Goal: Communication & Community: Participate in discussion

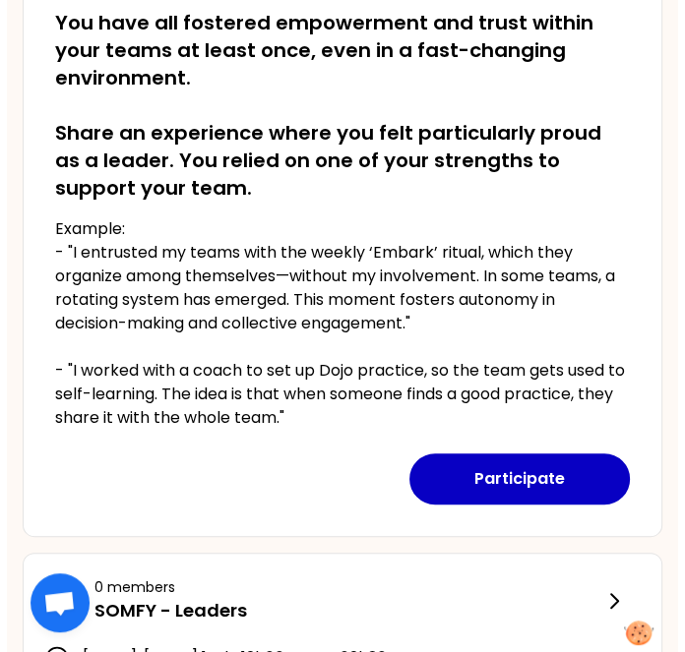
scroll to position [392, 0]
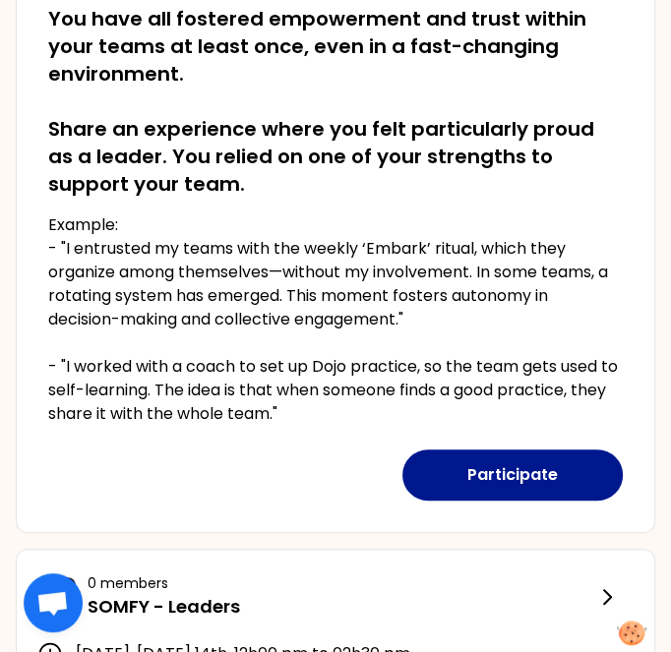
click at [503, 477] on button "Participate" at bounding box center [512, 474] width 220 height 51
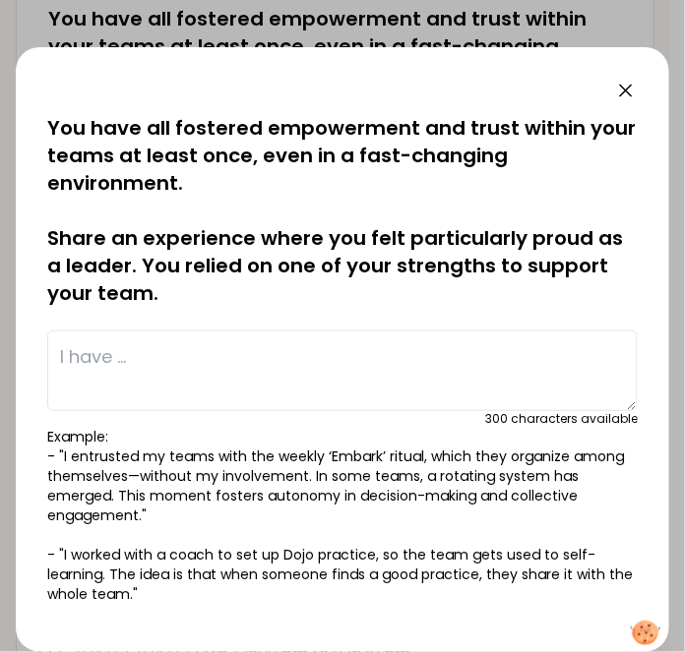
scroll to position [0, 0]
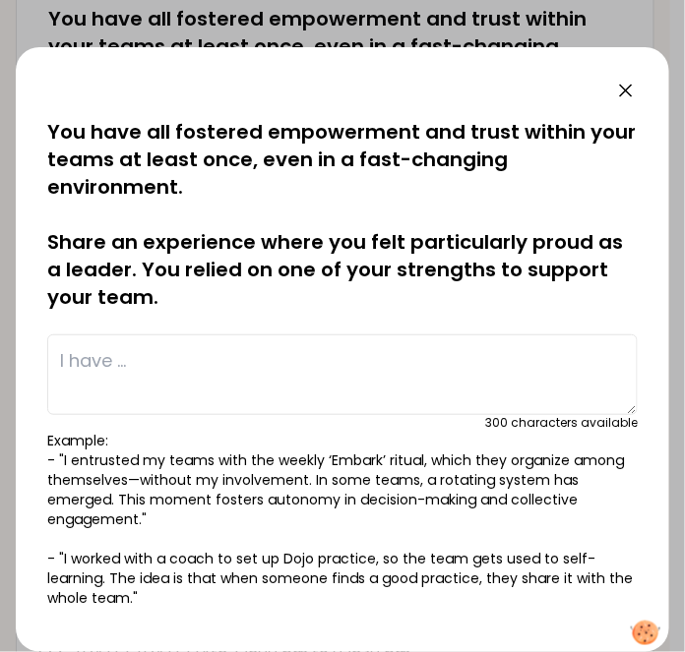
click at [240, 353] on textarea at bounding box center [342, 374] width 590 height 81
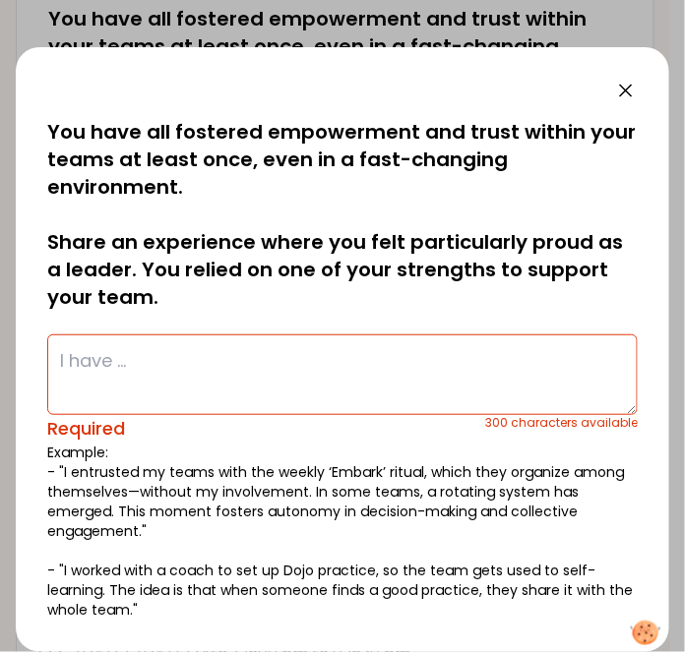
click at [332, 360] on textarea at bounding box center [342, 374] width 590 height 81
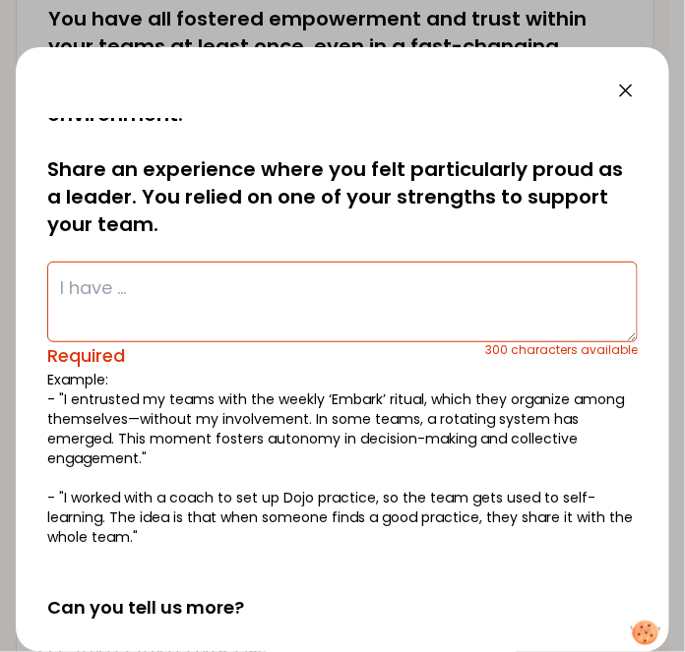
scroll to position [197, 0]
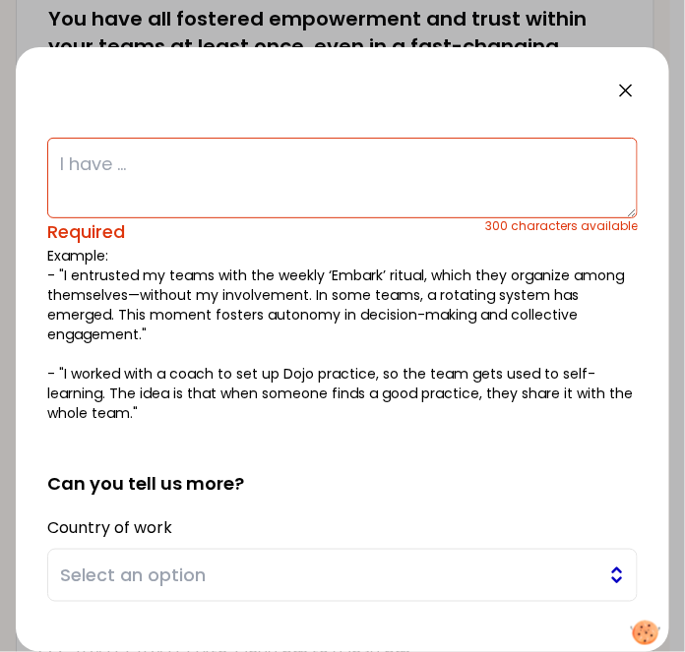
click at [299, 555] on button "Select an option" at bounding box center [342, 575] width 590 height 53
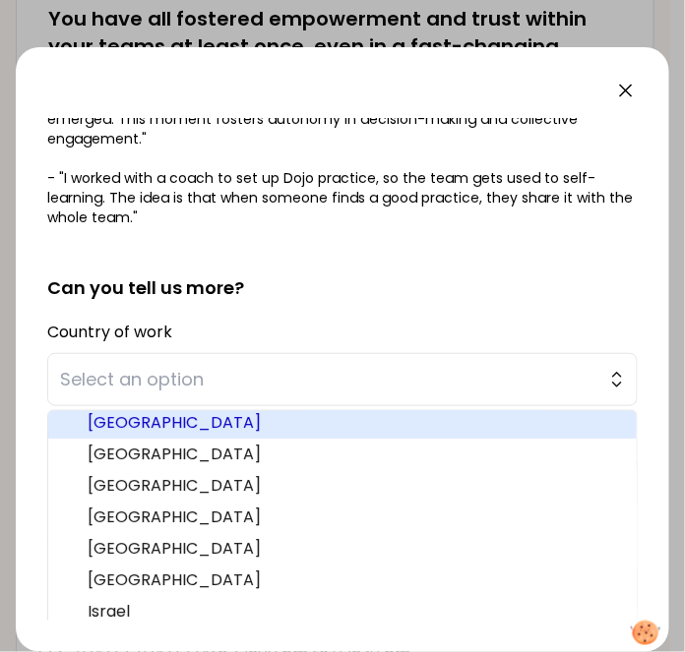
click at [330, 422] on span "[GEOGRAPHIC_DATA]" at bounding box center [354, 423] width 533 height 24
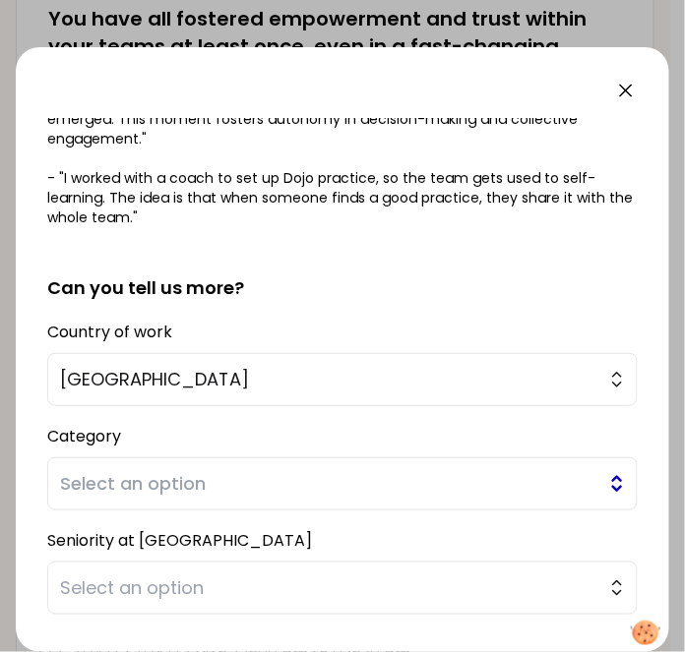
click at [369, 490] on span "Select an option" at bounding box center [328, 484] width 537 height 28
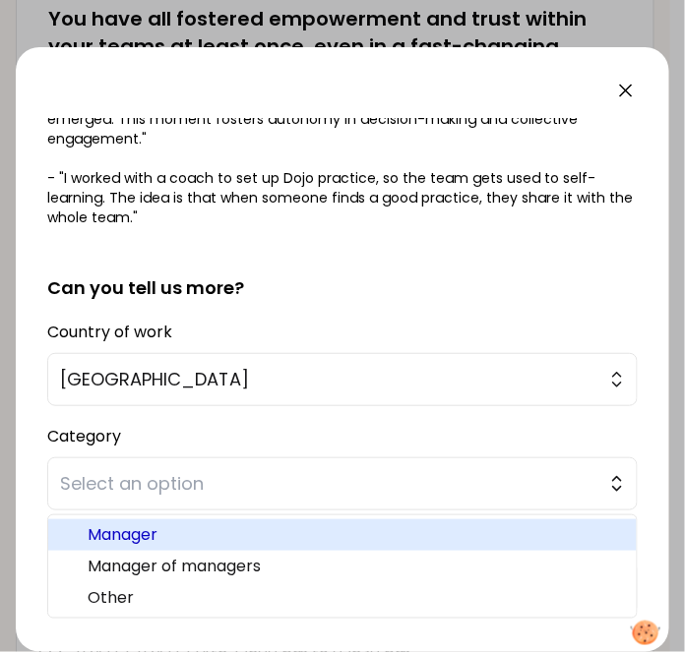
click at [331, 527] on span "Manager" at bounding box center [354, 535] width 533 height 24
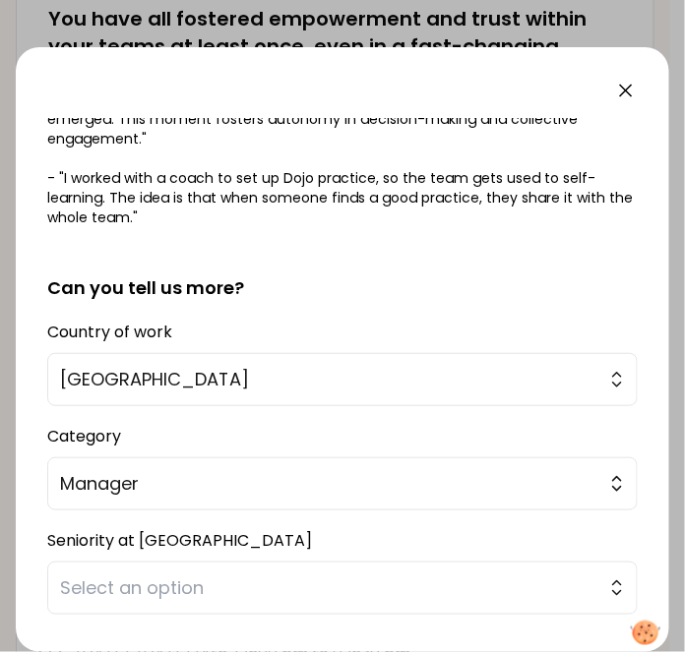
scroll to position [491, 0]
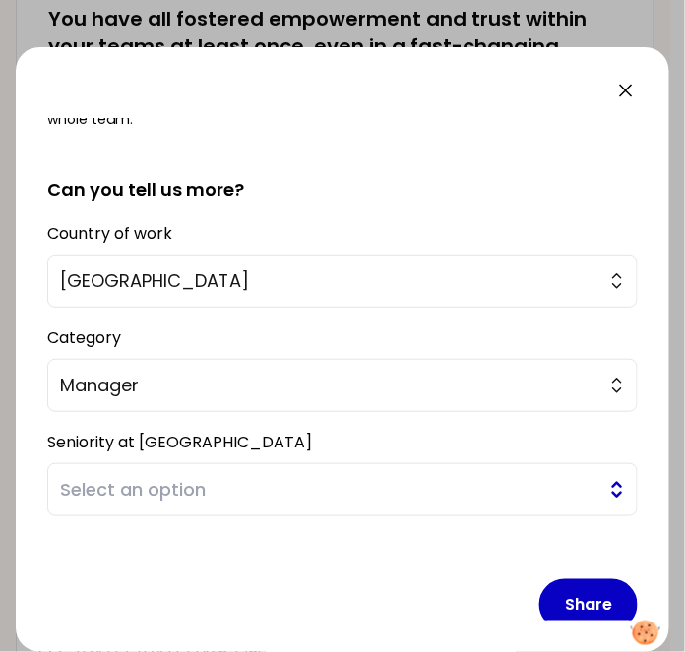
click at [279, 479] on span "Select an option" at bounding box center [328, 490] width 537 height 28
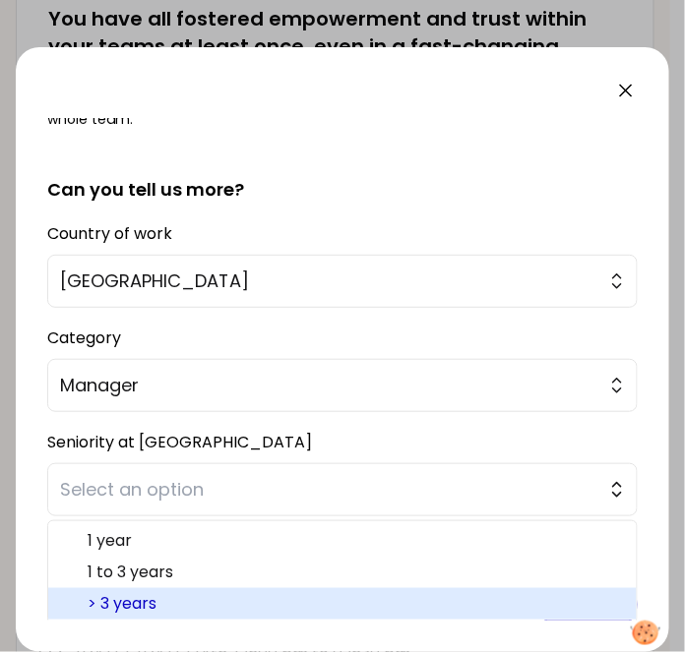
click at [254, 601] on span "> 3 years" at bounding box center [354, 604] width 533 height 24
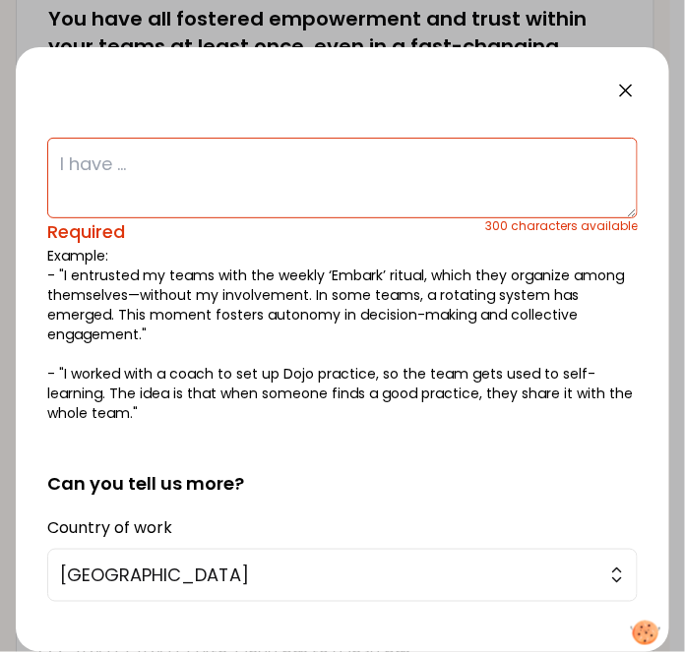
scroll to position [97, 0]
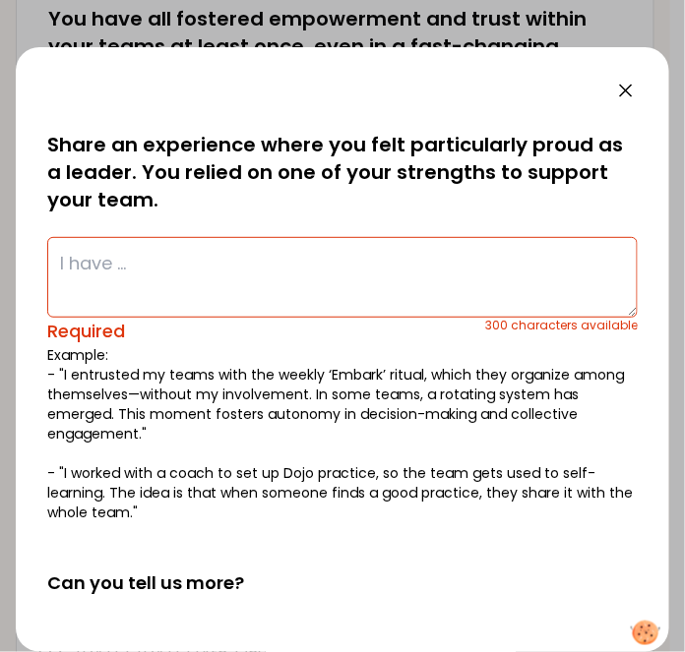
click at [233, 264] on textarea at bounding box center [342, 277] width 590 height 81
paste textarea "The result: a score of 10/10 for the question:"
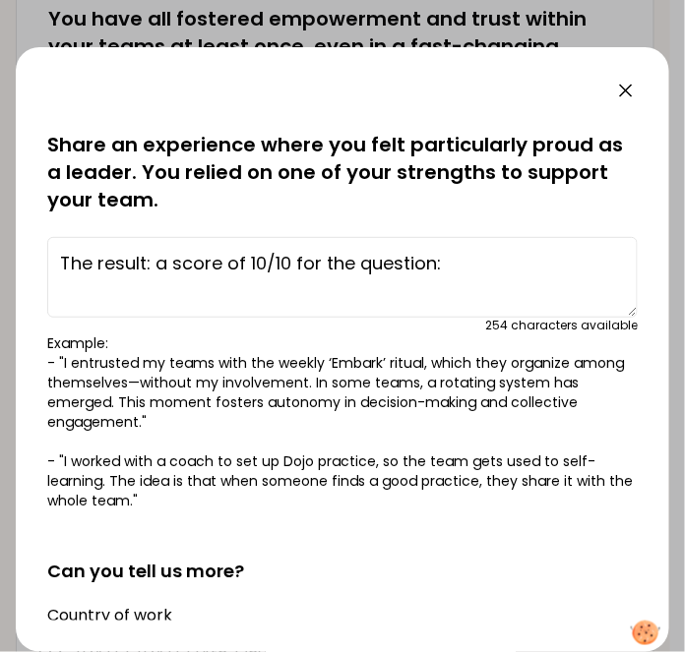
click at [144, 256] on textarea "The result: a score of 10/10 for the question:" at bounding box center [342, 277] width 590 height 81
click at [359, 259] on textarea "The result: a score of 10/10 for the question:" at bounding box center [342, 277] width 590 height 81
click at [578, 261] on textarea "The result: a score of 10/10 for the Somfyscope's question:" at bounding box center [342, 277] width 590 height 81
paste textarea "But what actions were put in place to achieve this result?"
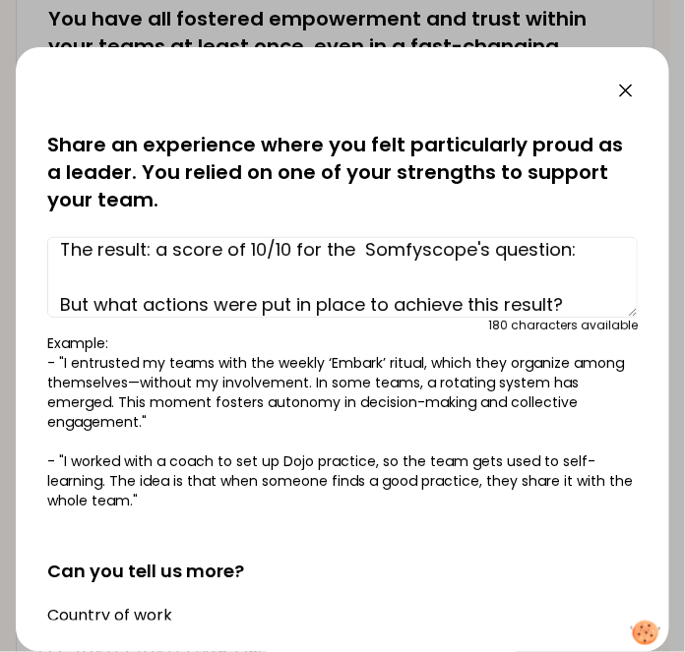
click at [576, 256] on textarea "The result: a score of 10/10 for the Somfyscope's question: But what actions we…" at bounding box center [342, 277] width 590 height 81
click at [134, 264] on textarea "The result: a score of 10/10 for the Somfyscope's question: But what actions we…" at bounding box center [342, 277] width 590 height 81
click at [578, 259] on textarea "The result: a score of 10/10 for the Somfyscope's question: But what actions we…" at bounding box center [342, 277] width 590 height 81
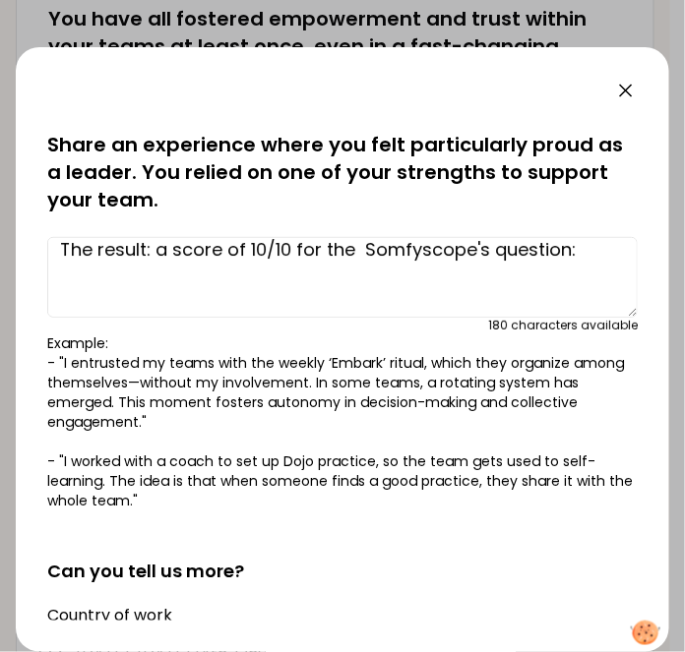
scroll to position [39, 0]
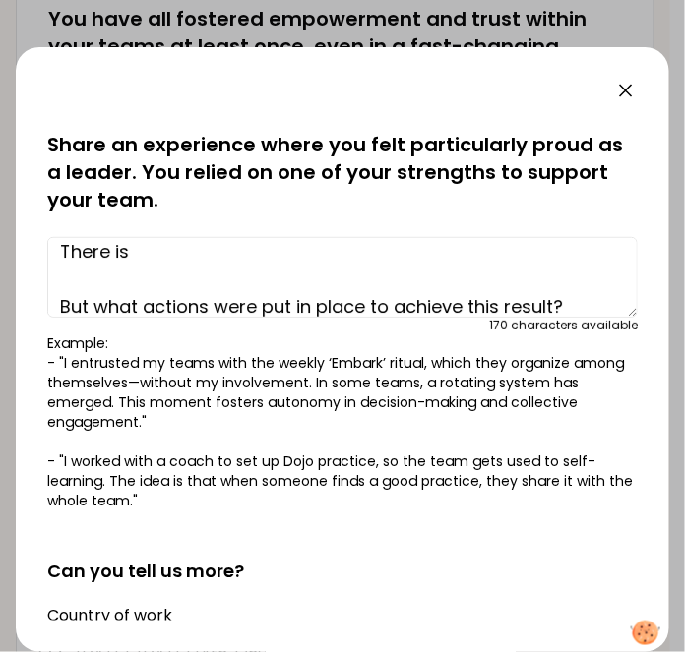
click at [479, 253] on textarea "The result: a score of 10/10 for the Somfyscope's question: There is But what a…" at bounding box center [342, 277] width 590 height 81
click at [349, 261] on textarea "The result: a score of 10/10 for the Somfyscope's question: There is a good But…" at bounding box center [342, 277] width 590 height 81
click at [449, 250] on textarea "The result: a score of 10/10 for the Somfyscope's question: There is a good wor…" at bounding box center [342, 277] width 590 height 81
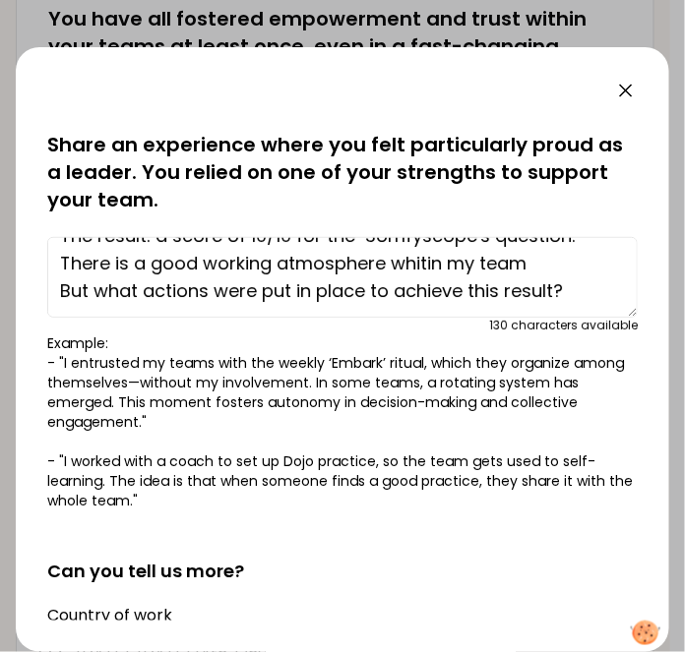
scroll to position [12, 0]
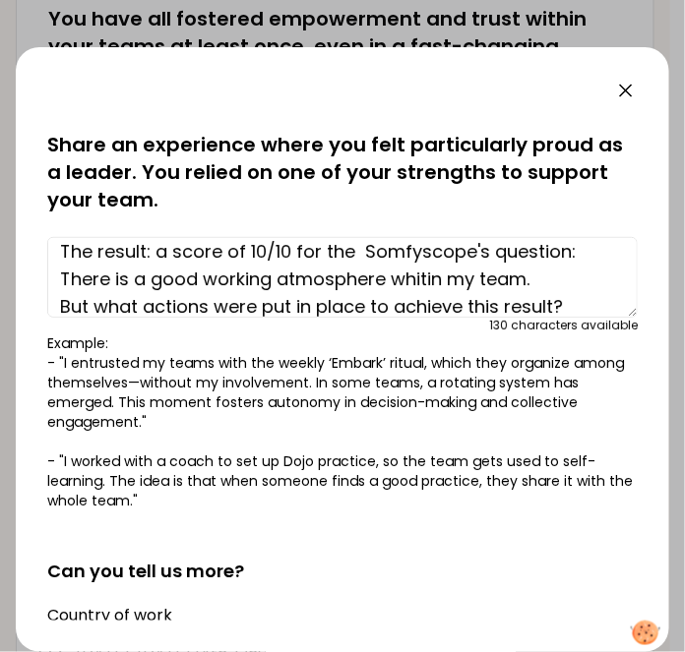
type textarea "The result: a score of 10/10 for the Somfyscope's question: There is a good wor…"
click at [476, 377] on p "Example: - "I entrusted my teams with the weekly ‘Embark’ ritual, which they or…" at bounding box center [342, 421] width 590 height 177
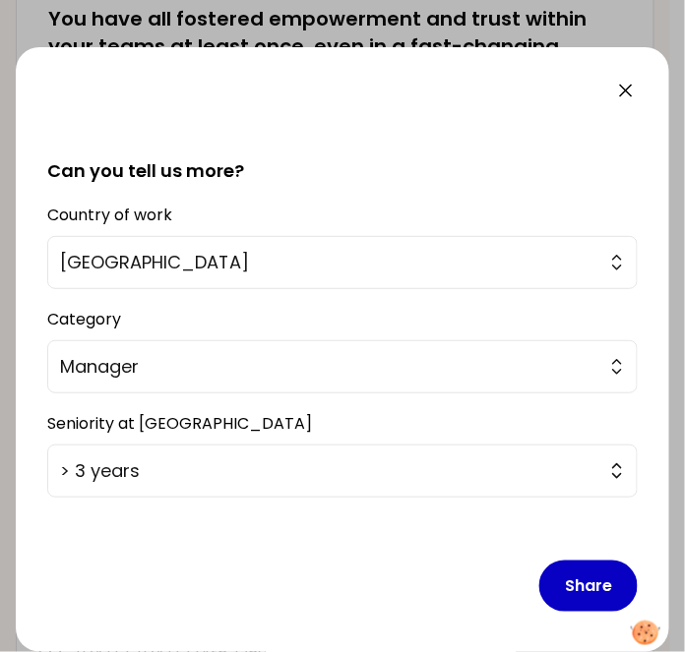
scroll to position [501, 0]
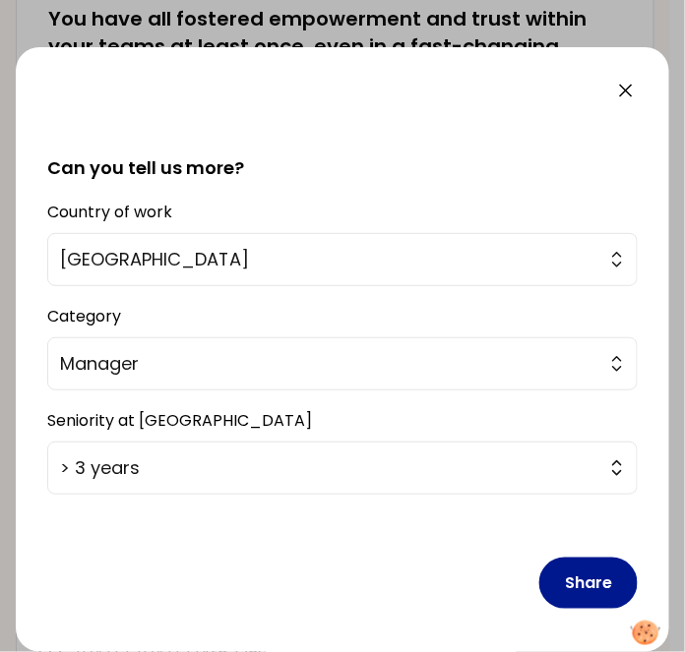
click at [556, 576] on button "Share" at bounding box center [588, 583] width 98 height 51
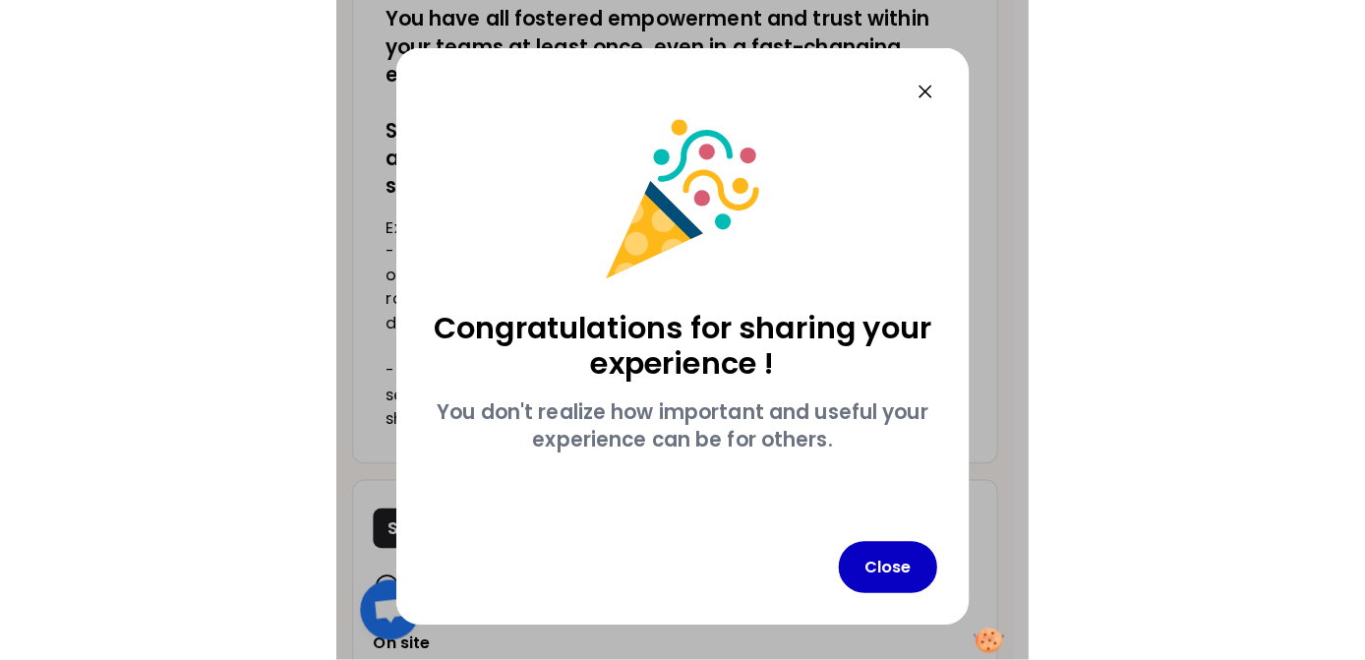
scroll to position [0, 0]
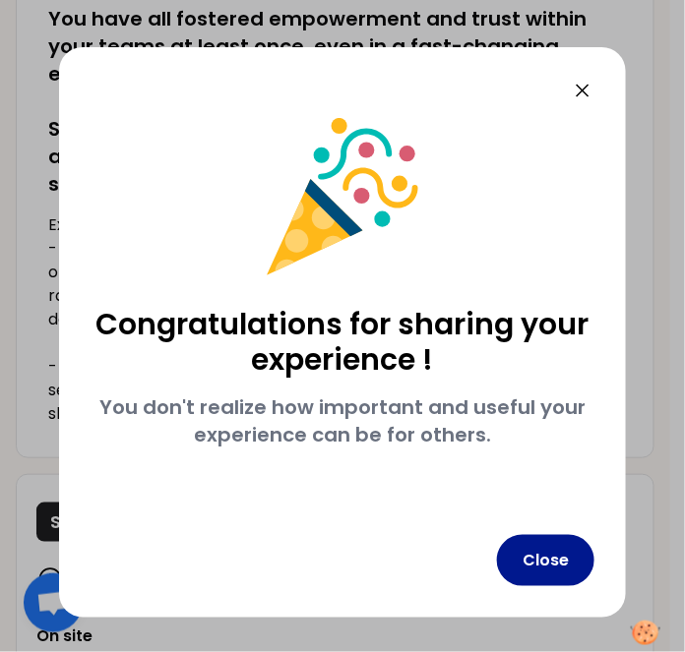
click at [529, 555] on button "Close" at bounding box center [545, 560] width 97 height 51
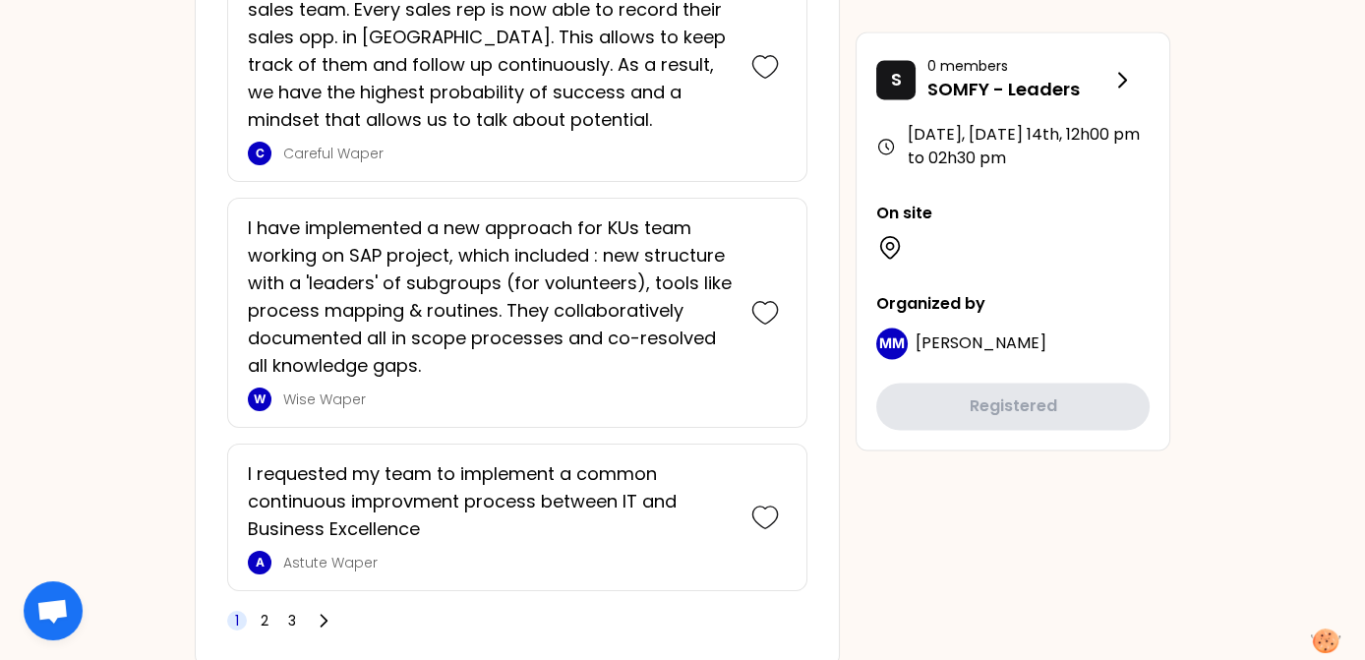
scroll to position [5261, 0]
